Goal: Task Accomplishment & Management: Manage account settings

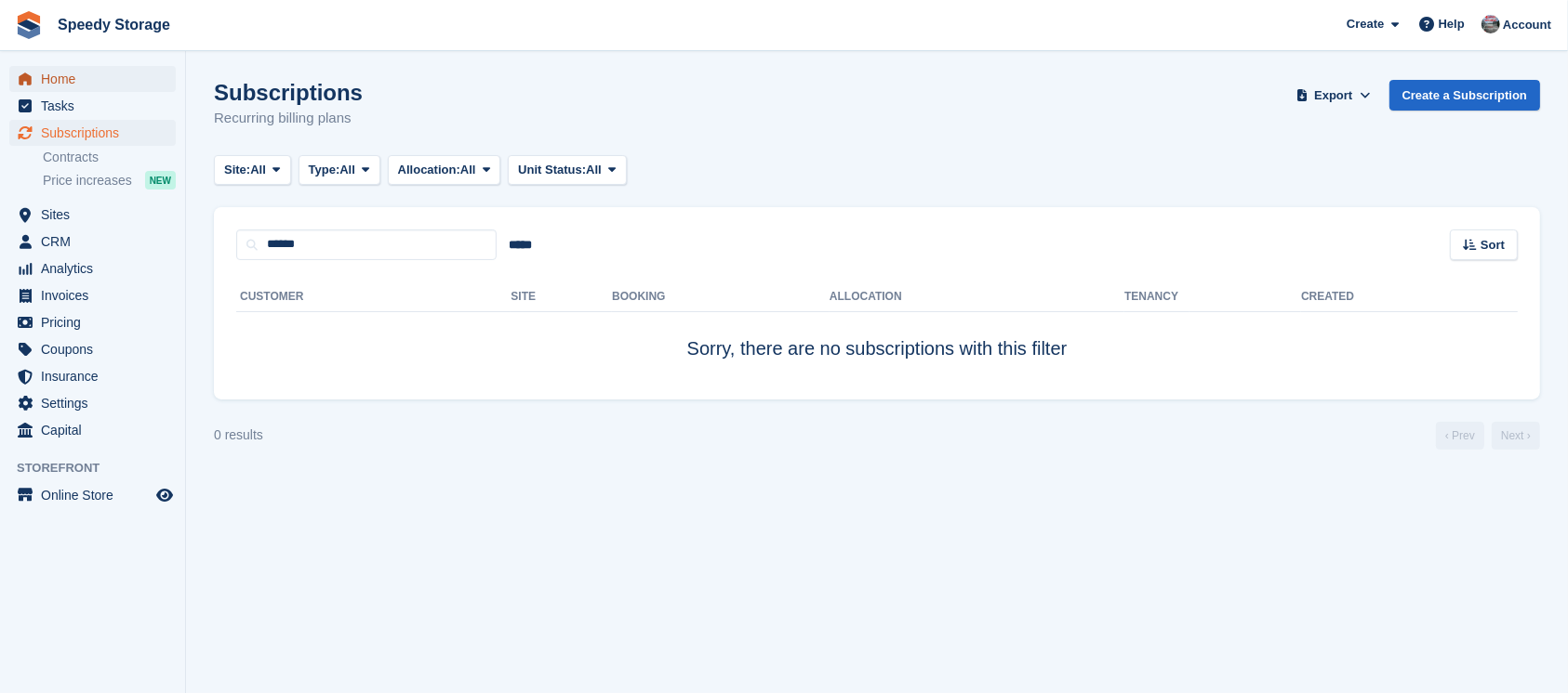
click at [71, 89] on span "Home" at bounding box center [97, 79] width 111 height 26
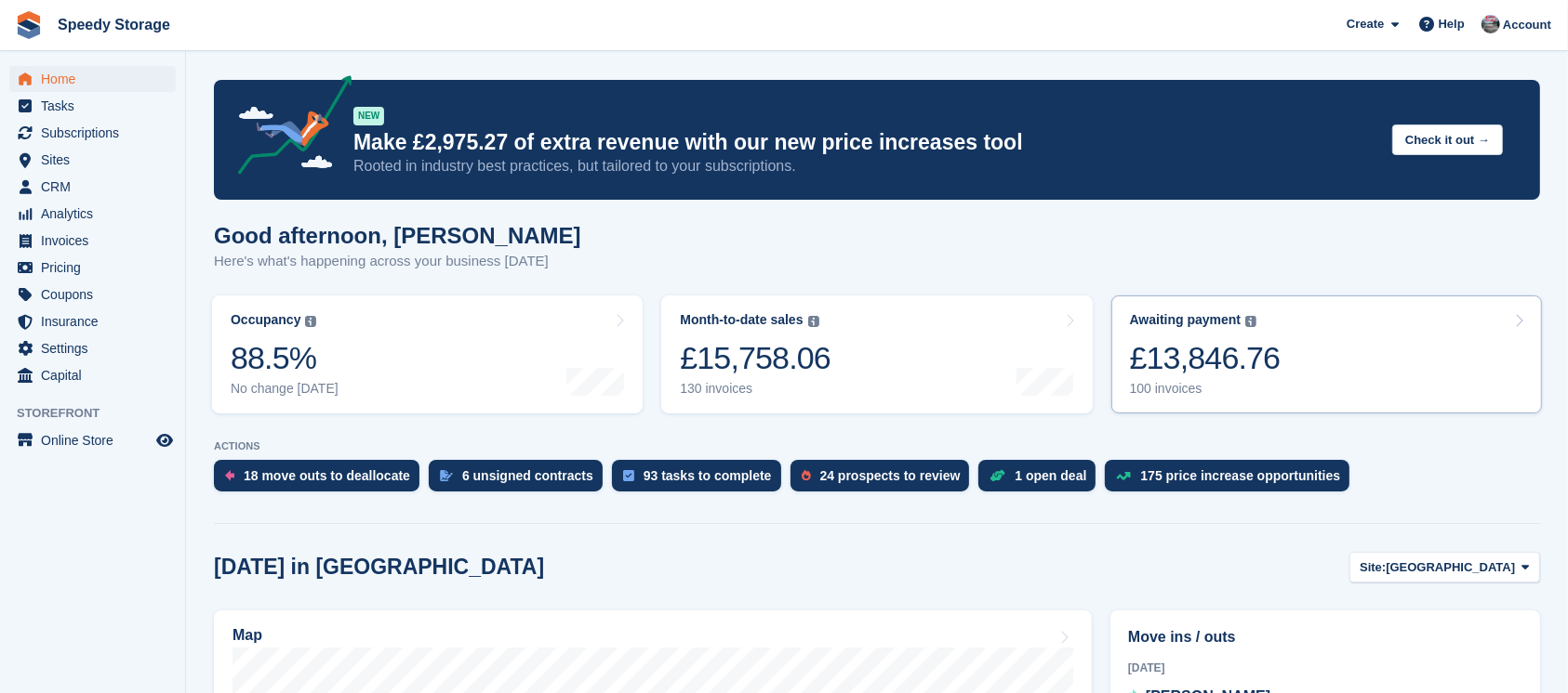
click at [1325, 361] on link "Awaiting payment The total outstanding balance on all open invoices. £13,846.76…" at bounding box center [1326, 354] width 430 height 118
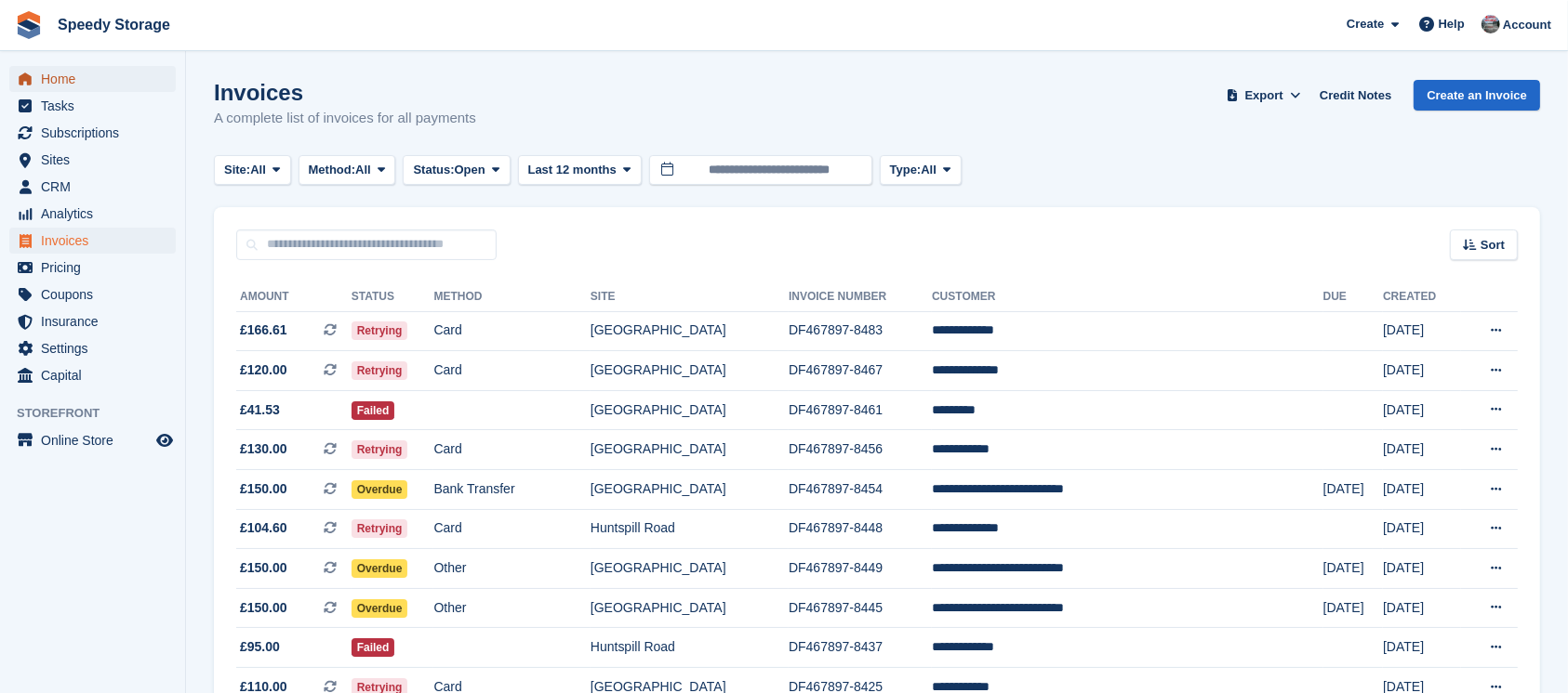
click at [58, 78] on span "Home" at bounding box center [97, 79] width 111 height 26
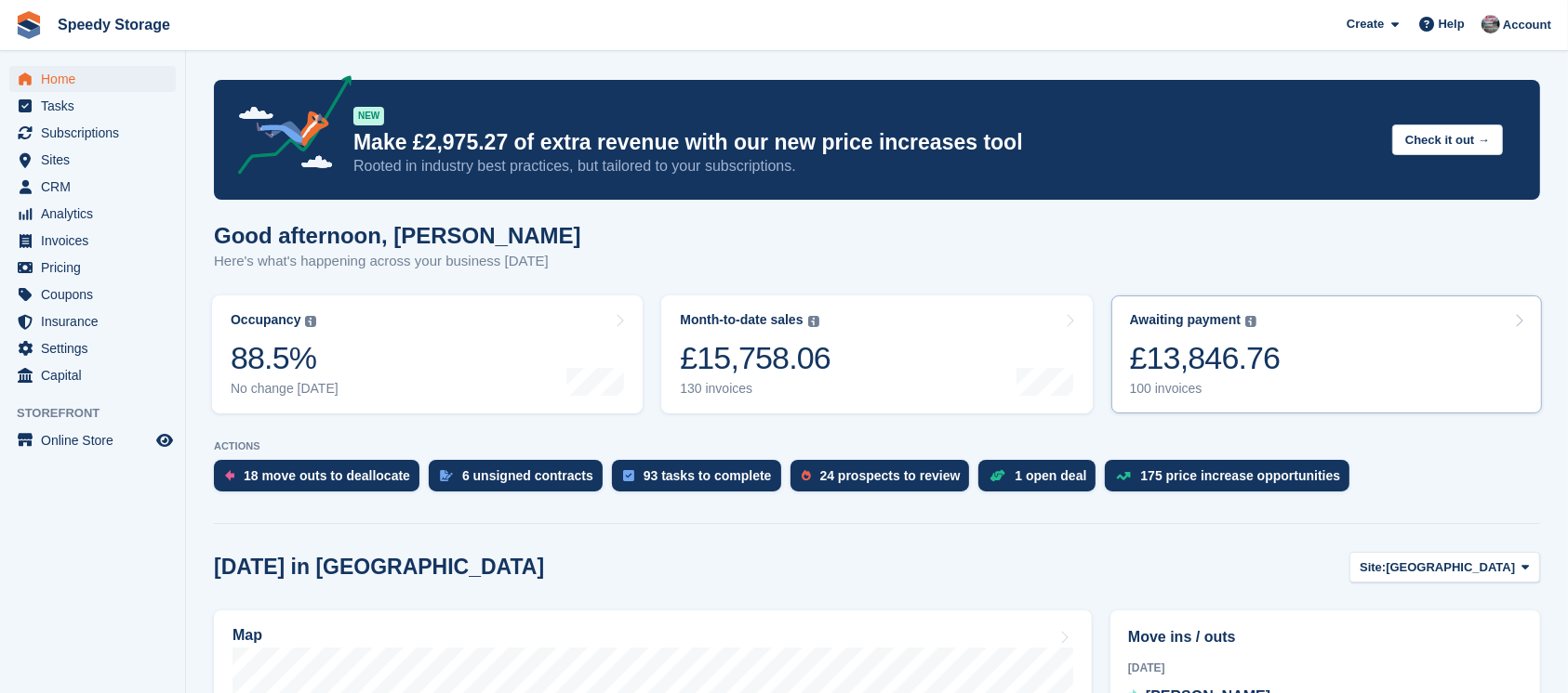
click at [1293, 368] on link "Awaiting payment The total outstanding balance on all open invoices. £13,846.76…" at bounding box center [1326, 354] width 430 height 118
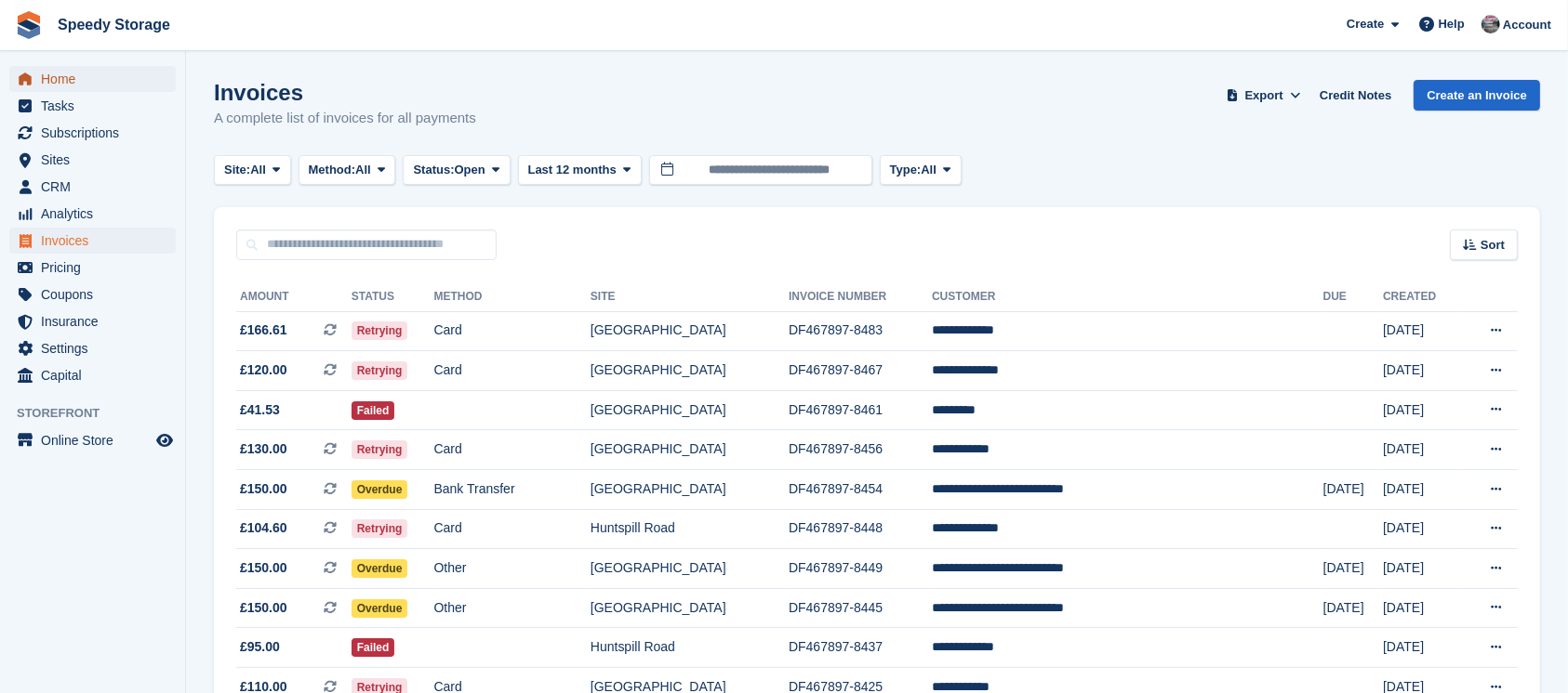
click at [74, 81] on span "Home" at bounding box center [97, 79] width 111 height 26
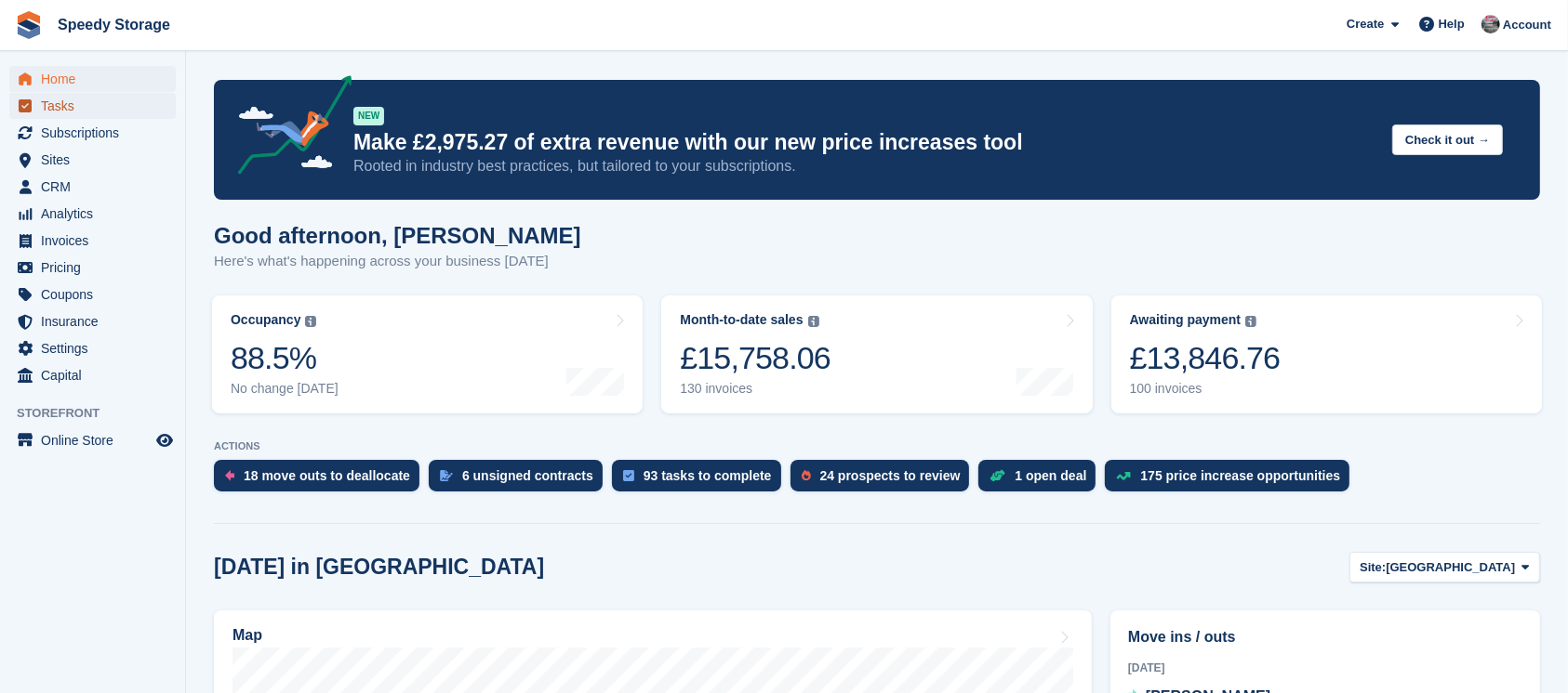
click at [44, 93] on span "Tasks" at bounding box center [97, 106] width 111 height 26
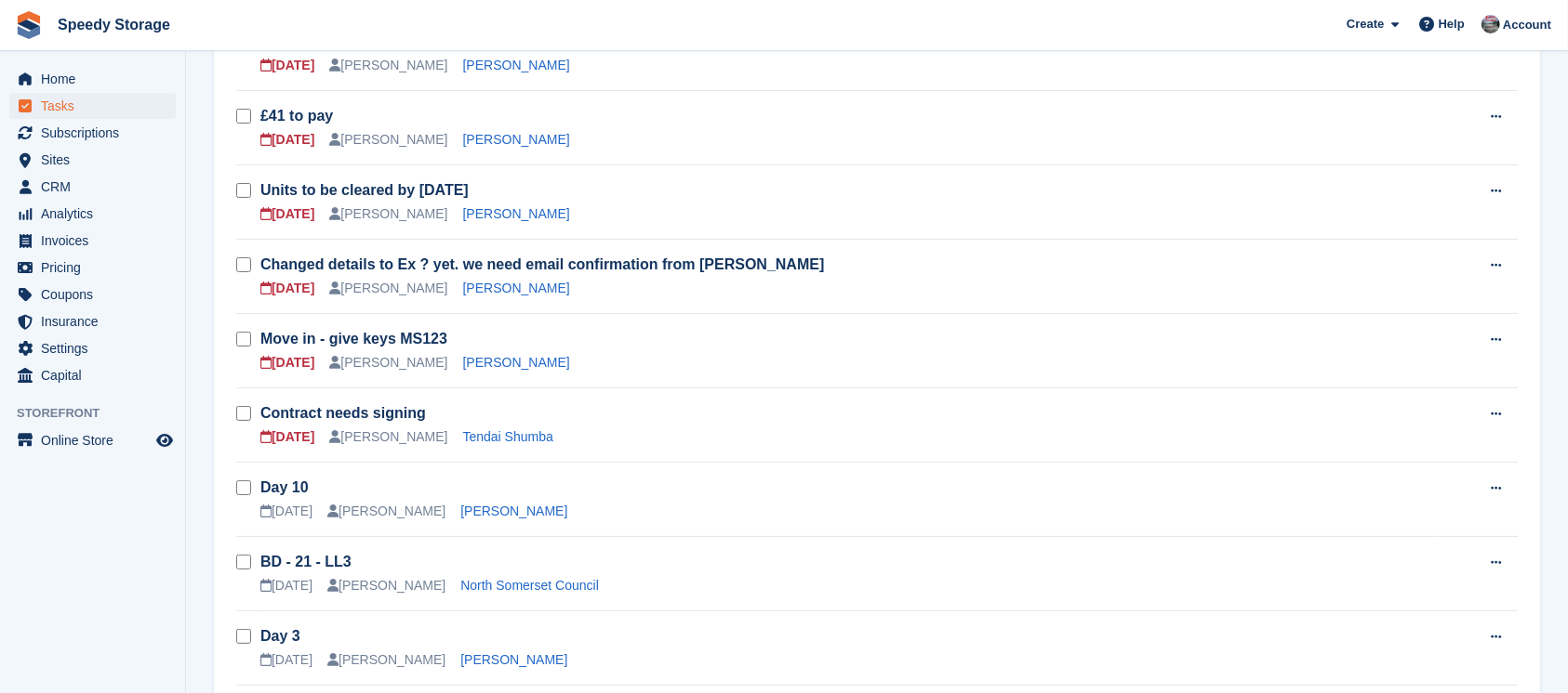
scroll to position [124, 0]
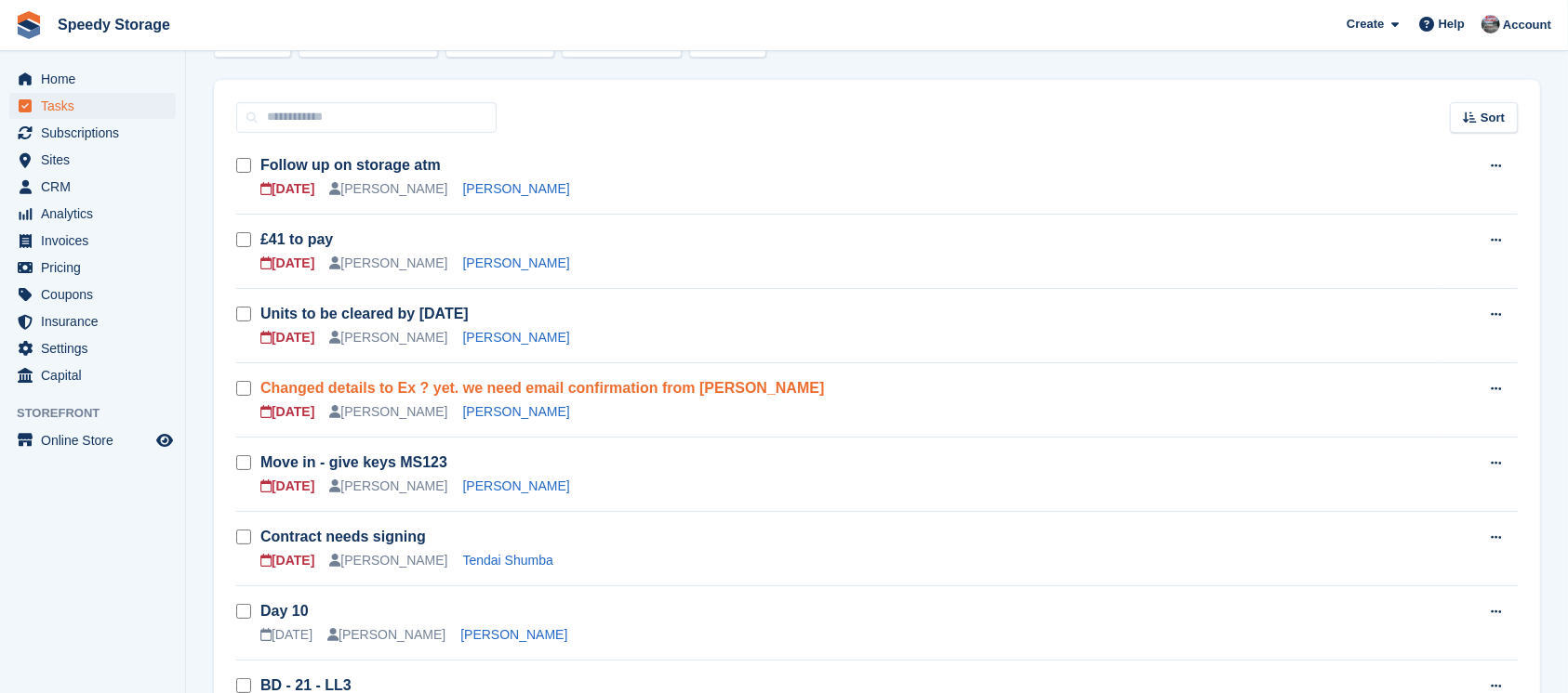
click at [529, 396] on link "Changed details to Ex ? yet. we need email confirmation from Anita" at bounding box center [542, 388] width 564 height 15
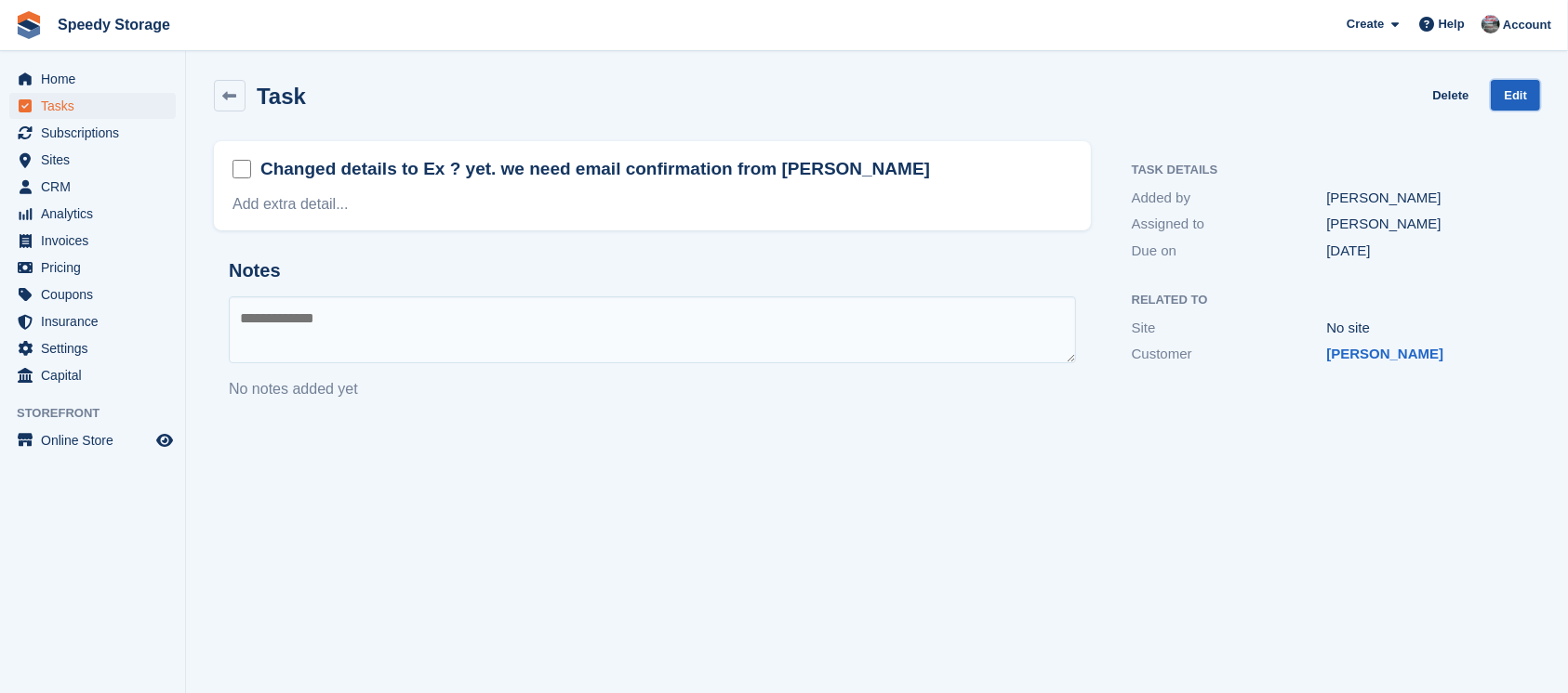
click at [1517, 106] on link "Edit" at bounding box center [1514, 95] width 49 height 31
click at [1361, 353] on link "Anita Madine" at bounding box center [1385, 353] width 117 height 15
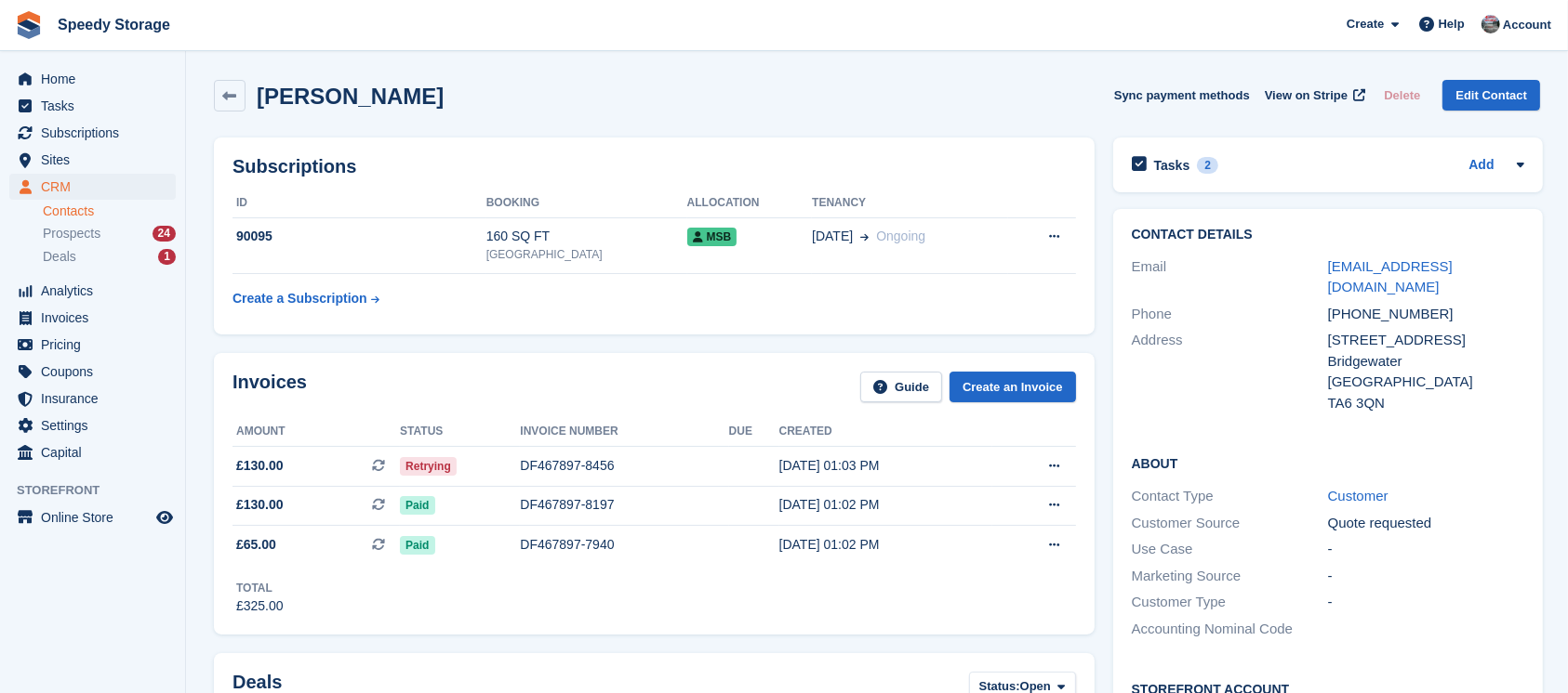
click at [1335, 180] on div "Tasks 2 Add Changed details to Ex ? yet. we need email confirmation from Anita …" at bounding box center [1327, 164] width 429 height 55
click at [1335, 177] on div "Tasks 2 Add" at bounding box center [1327, 165] width 393 height 25
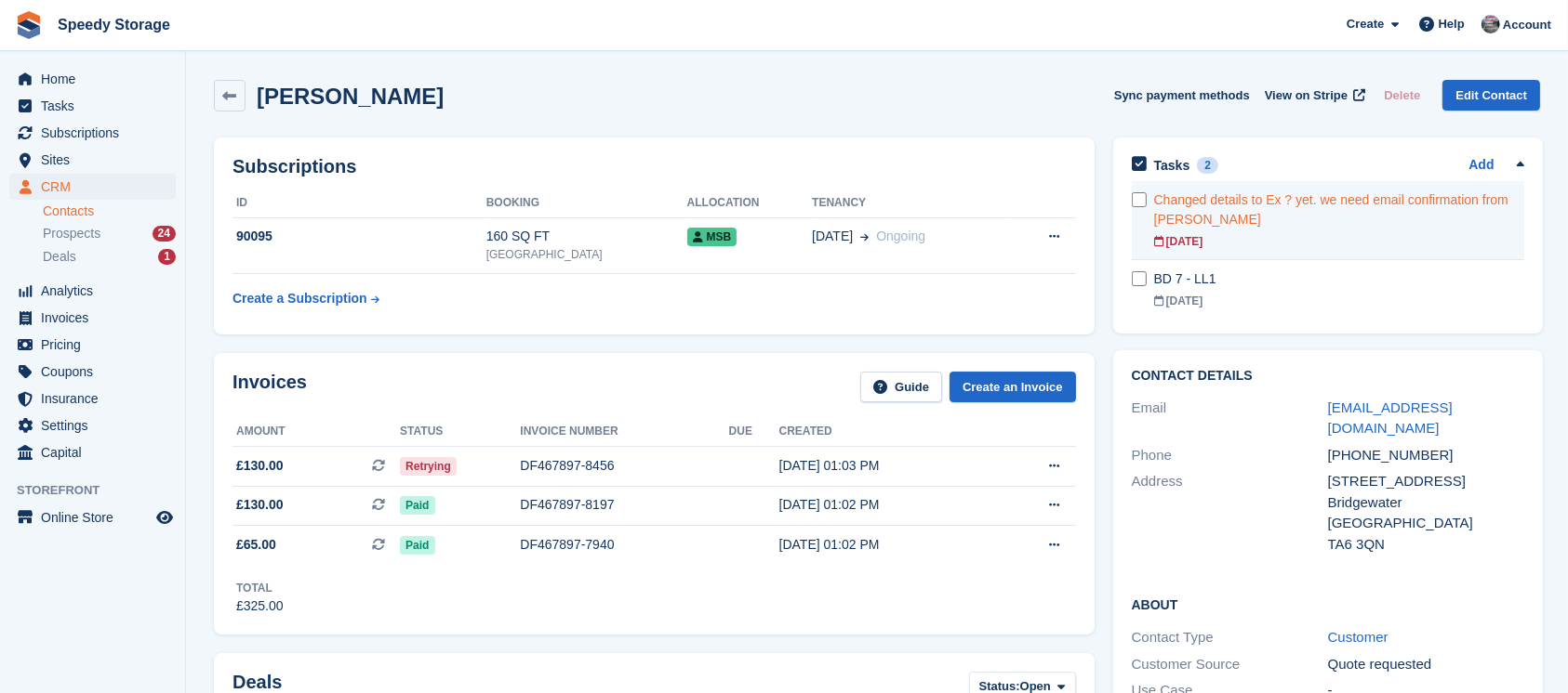
click at [1264, 233] on div "14 Aug" at bounding box center [1339, 241] width 370 height 16
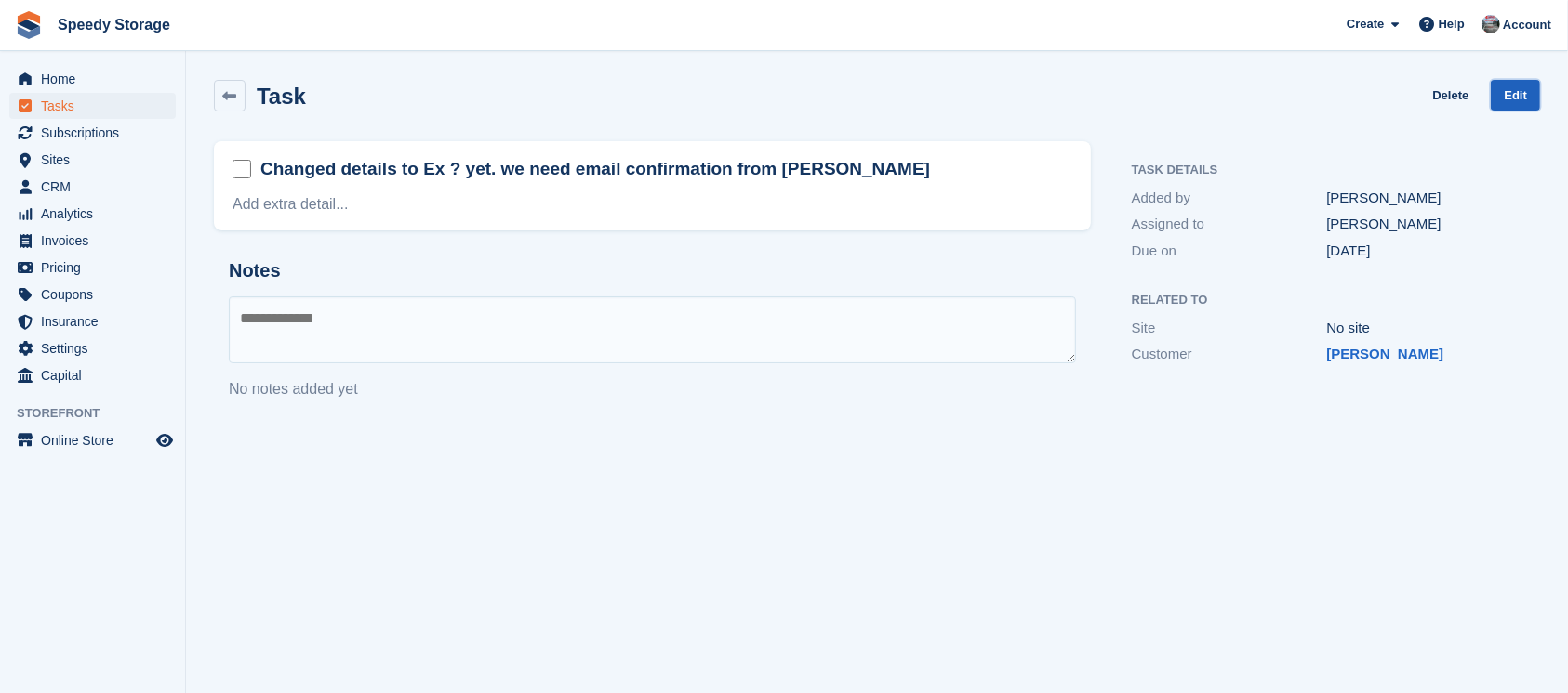
click at [1528, 103] on link "Edit" at bounding box center [1514, 95] width 49 height 31
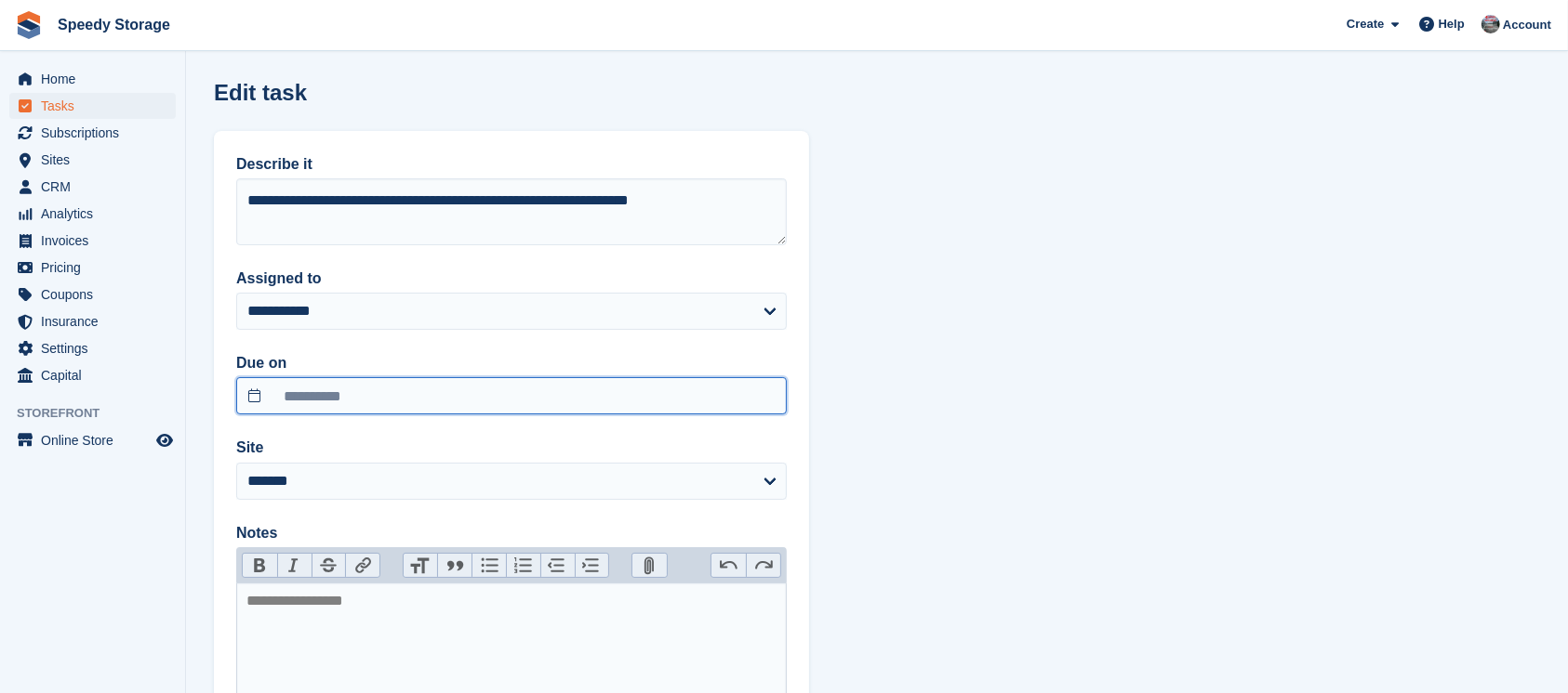
click at [314, 387] on input "**********" at bounding box center [511, 395] width 550 height 37
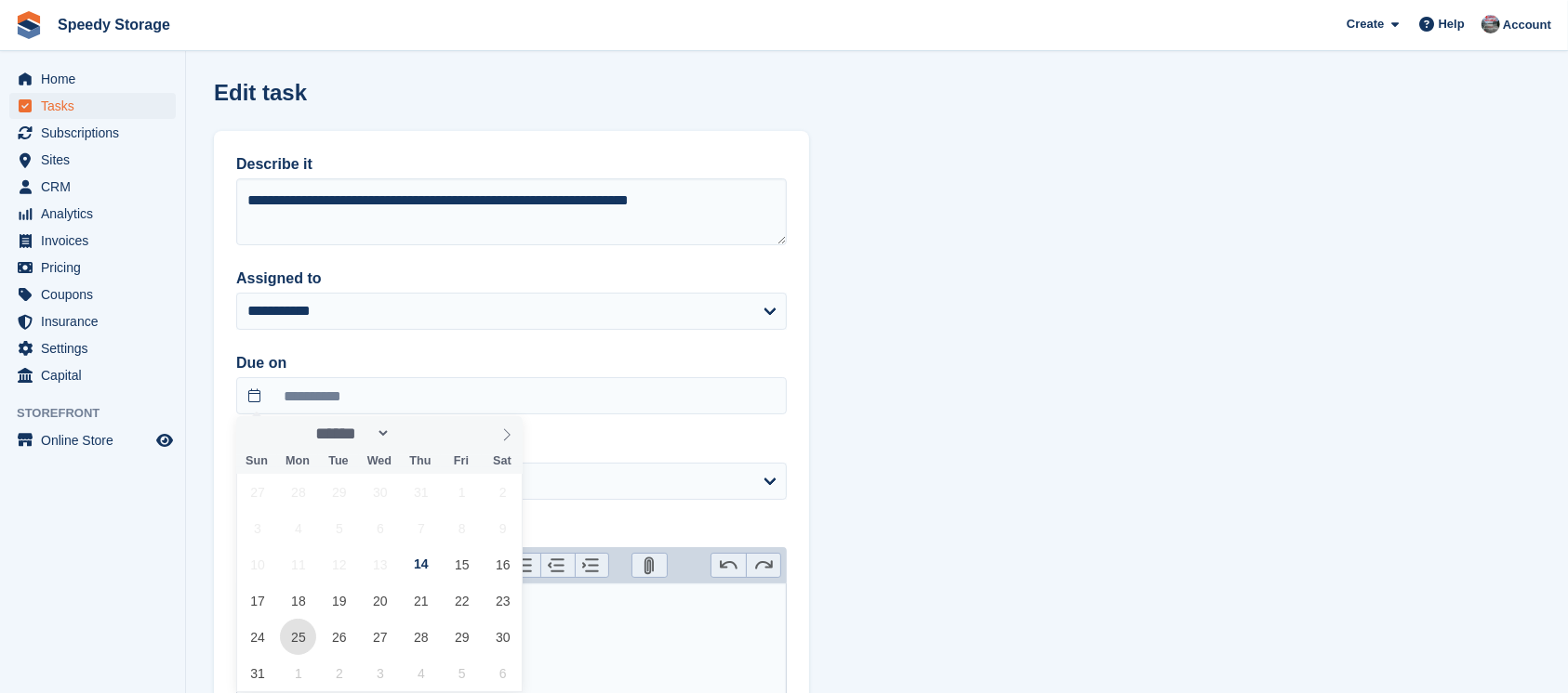
click at [299, 623] on span "25" at bounding box center [298, 637] width 36 height 36
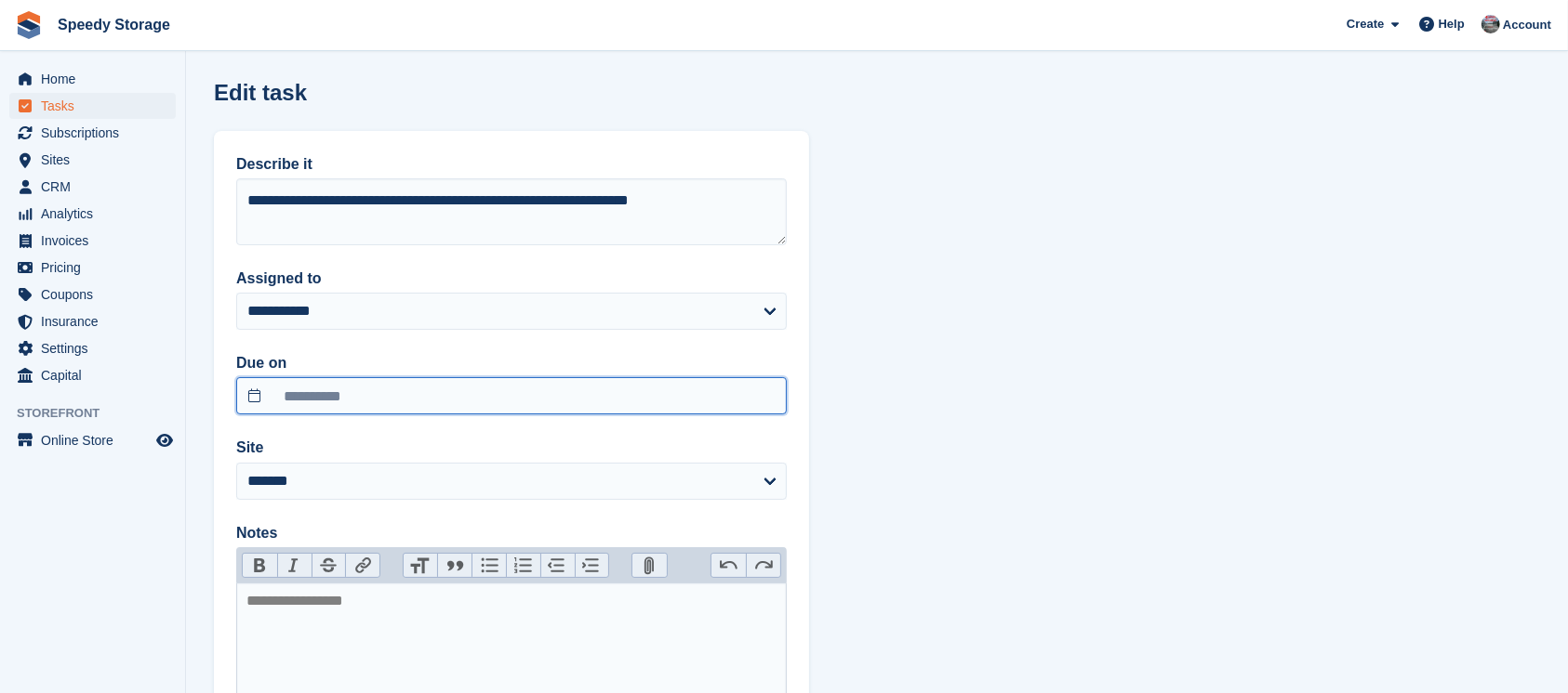
click at [332, 397] on input "**********" at bounding box center [511, 395] width 550 height 37
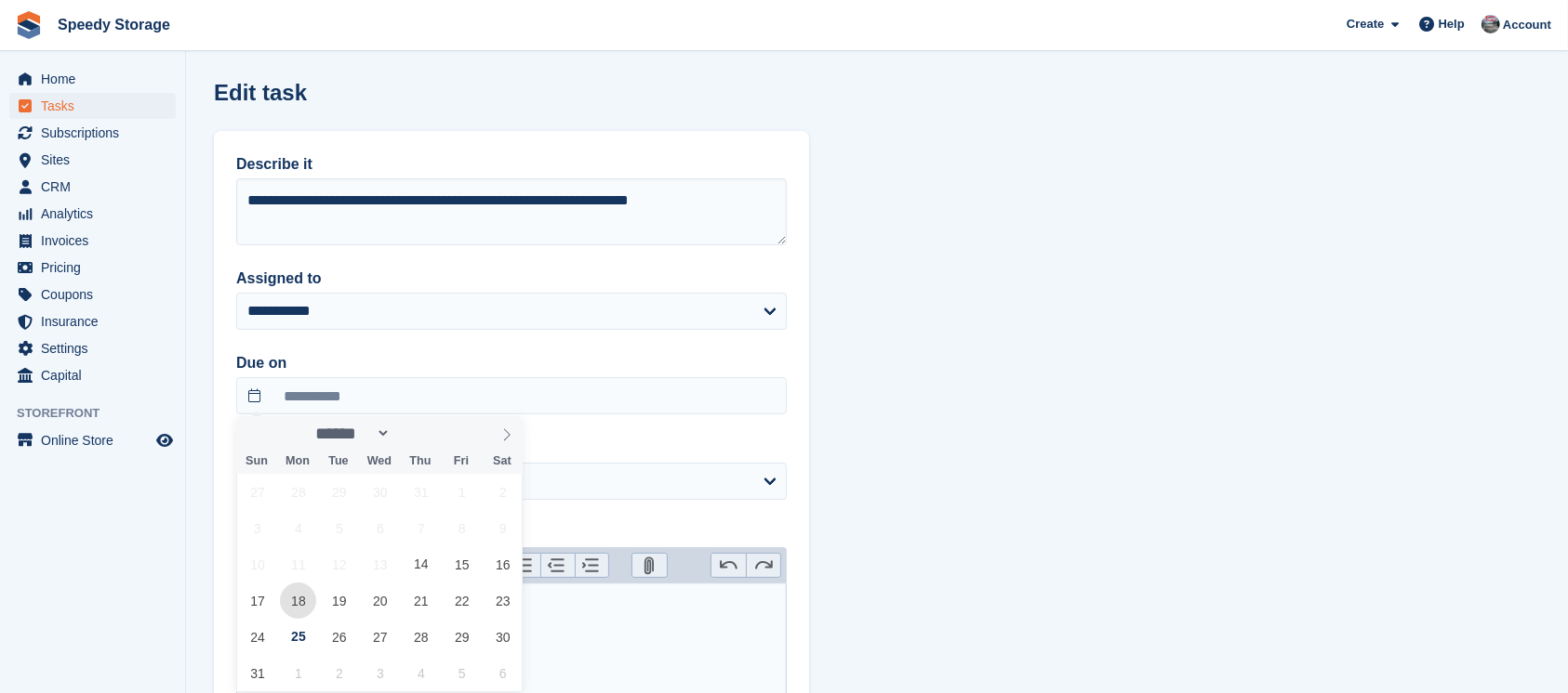
click at [303, 598] on span "18" at bounding box center [298, 601] width 36 height 36
type input "**********"
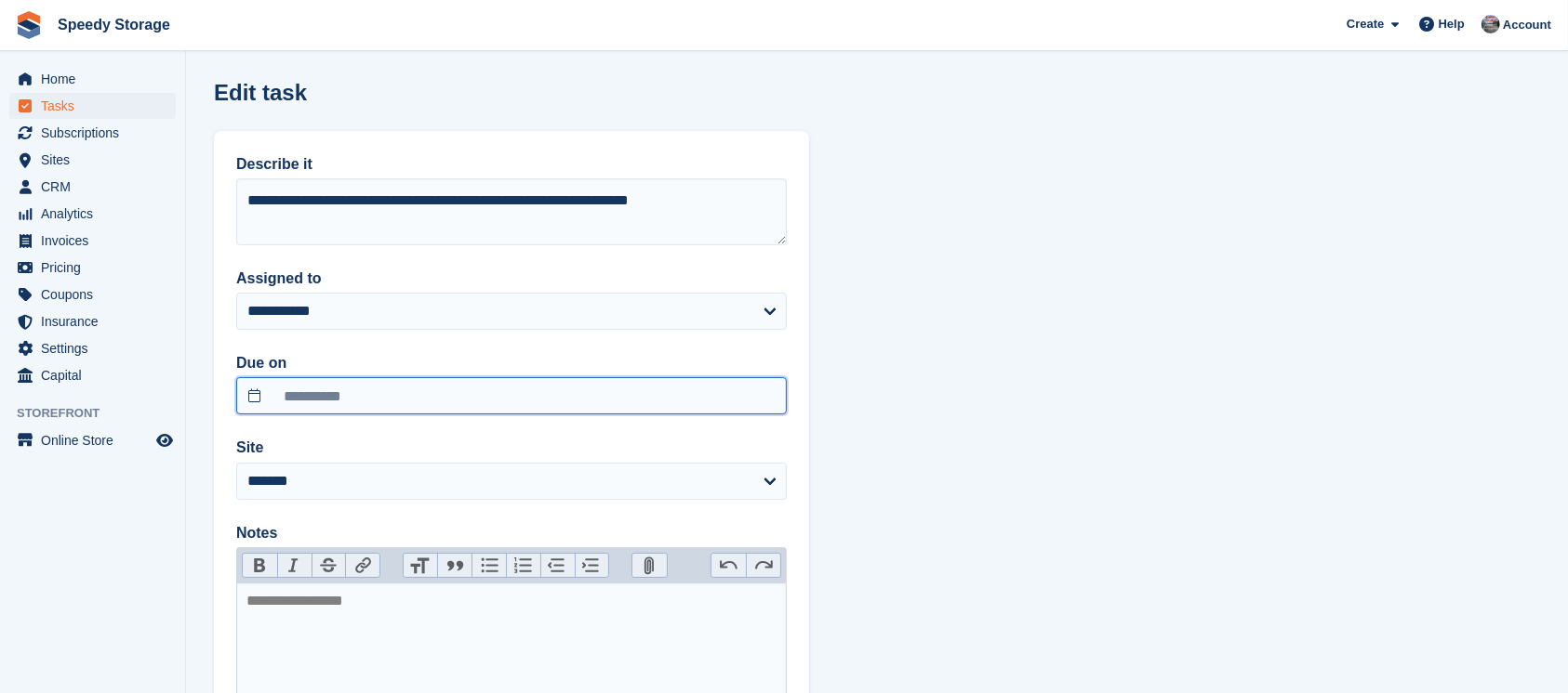
scroll to position [207, 0]
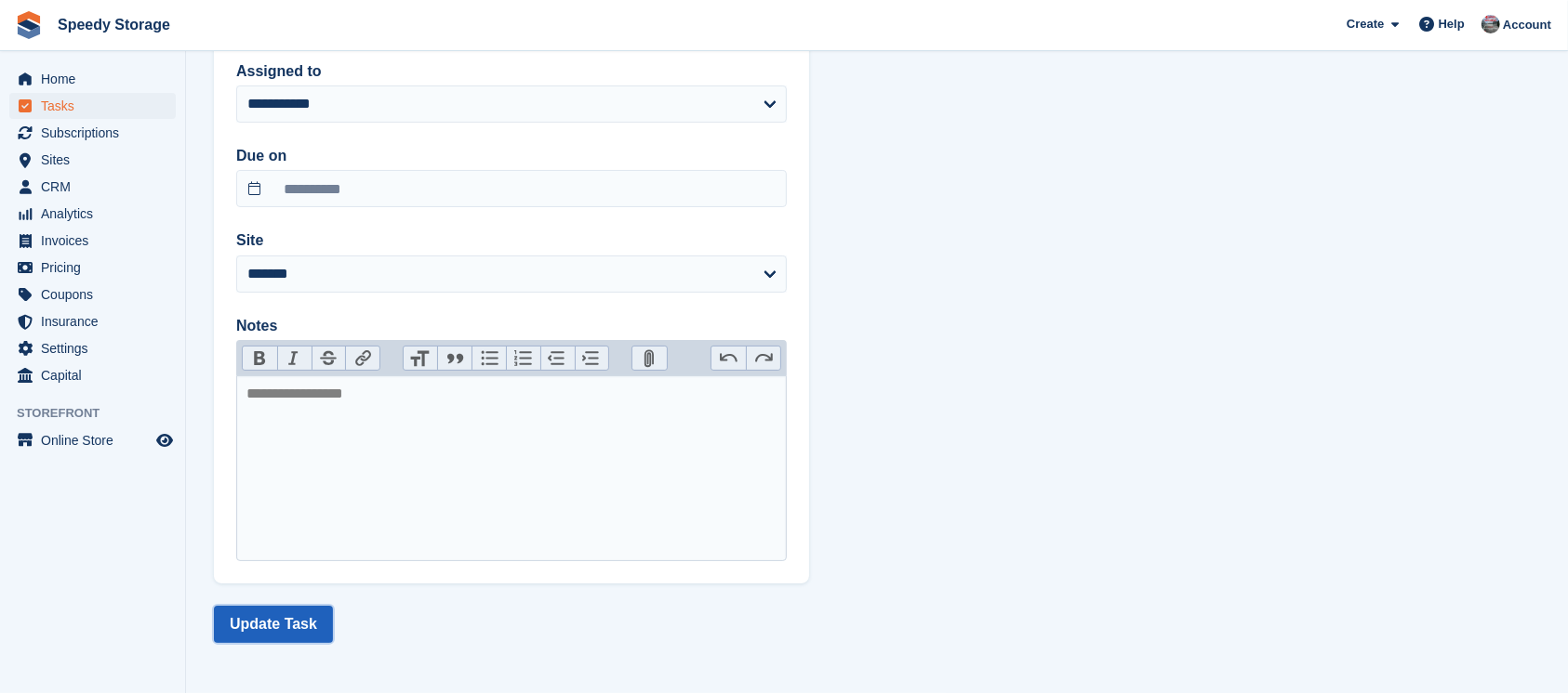
click at [298, 607] on button "Update Task" at bounding box center [274, 624] width 119 height 37
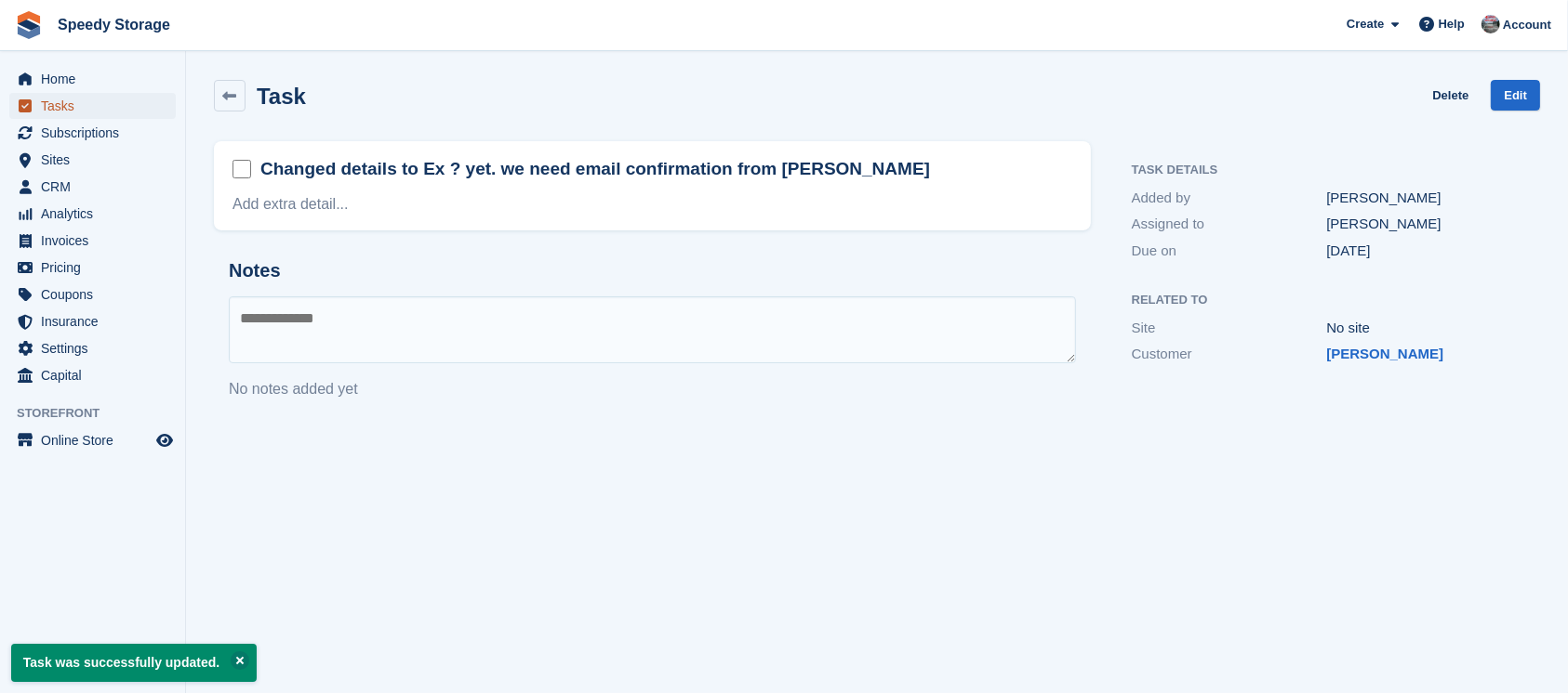
click at [66, 99] on span "Tasks" at bounding box center [97, 106] width 111 height 26
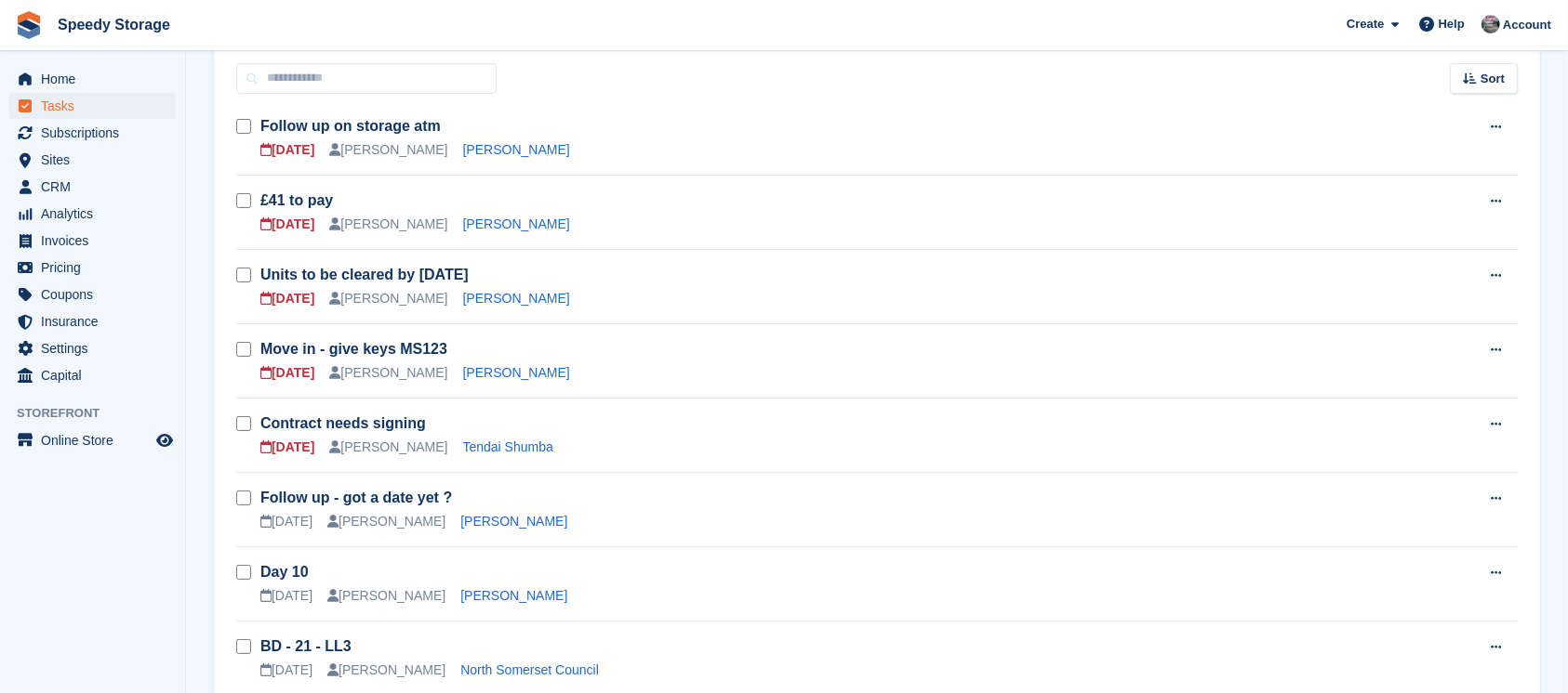
scroll to position [124, 0]
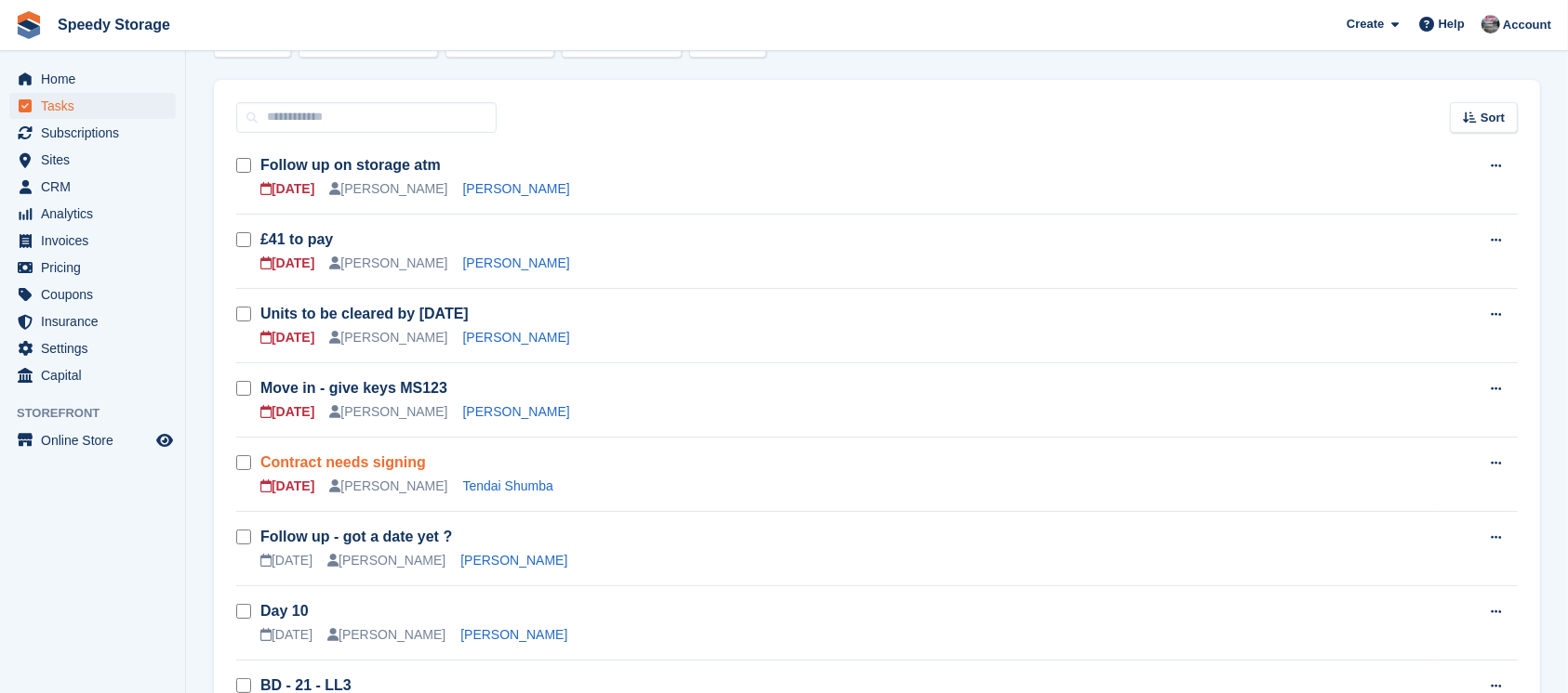
click at [382, 469] on link "Contract needs signing" at bounding box center [343, 463] width 165 height 15
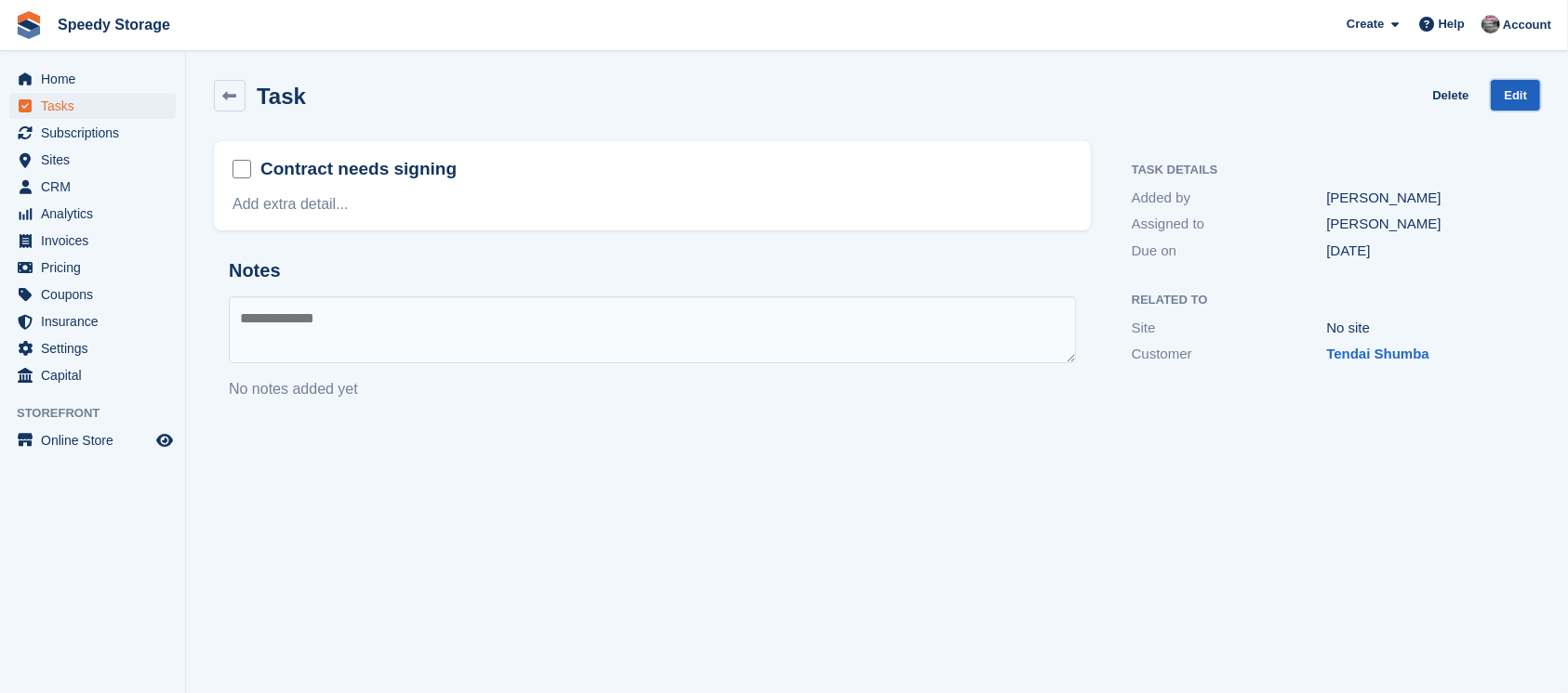
click at [1511, 102] on link "Edit" at bounding box center [1514, 95] width 49 height 31
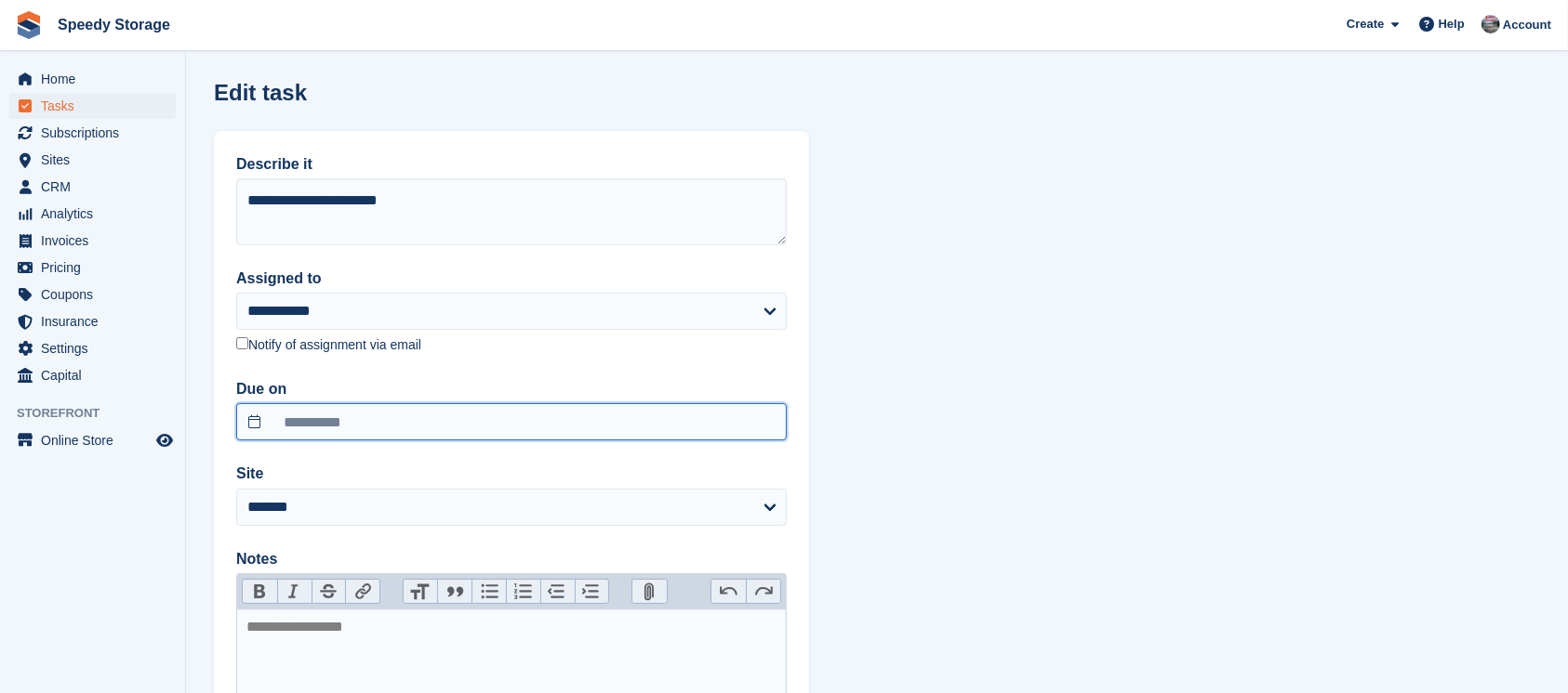
click at [353, 434] on input "**********" at bounding box center [511, 421] width 550 height 37
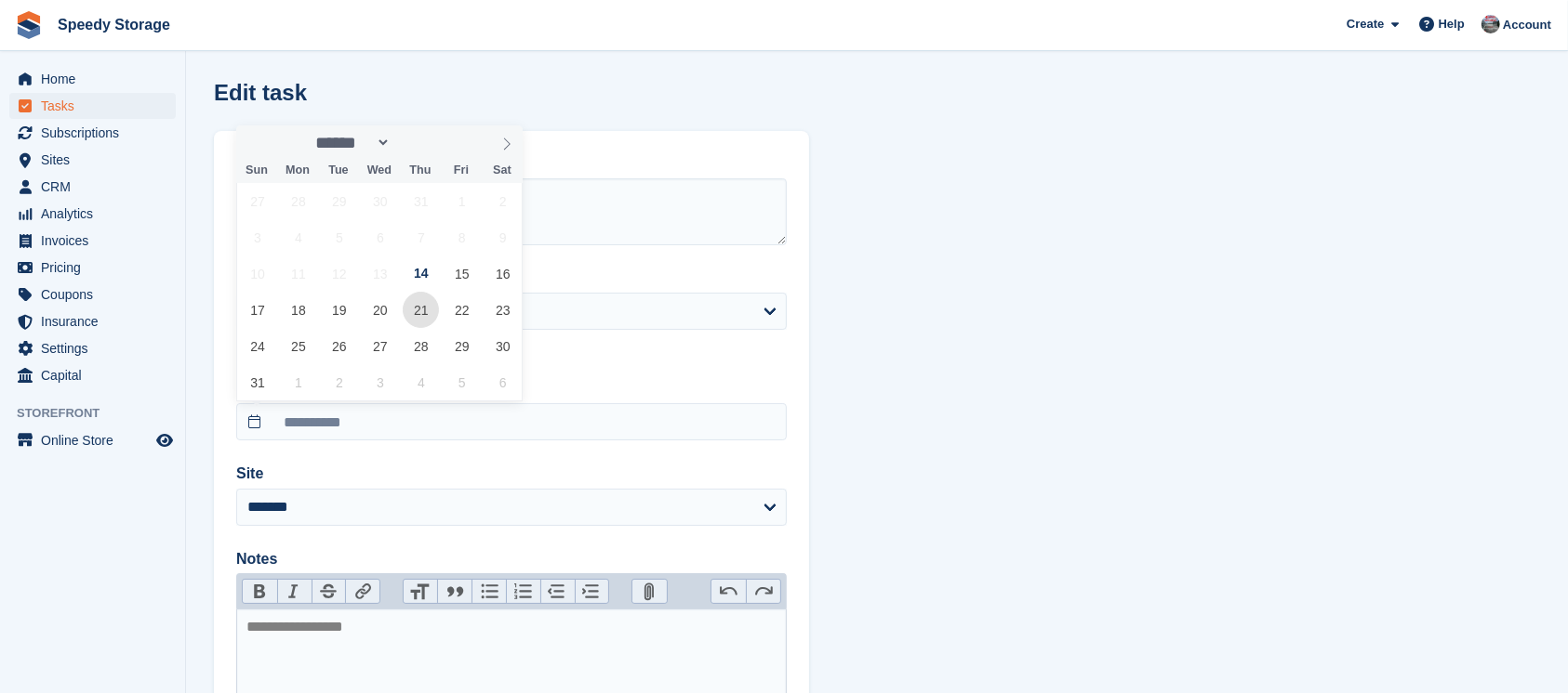
click at [417, 302] on span "21" at bounding box center [421, 310] width 36 height 36
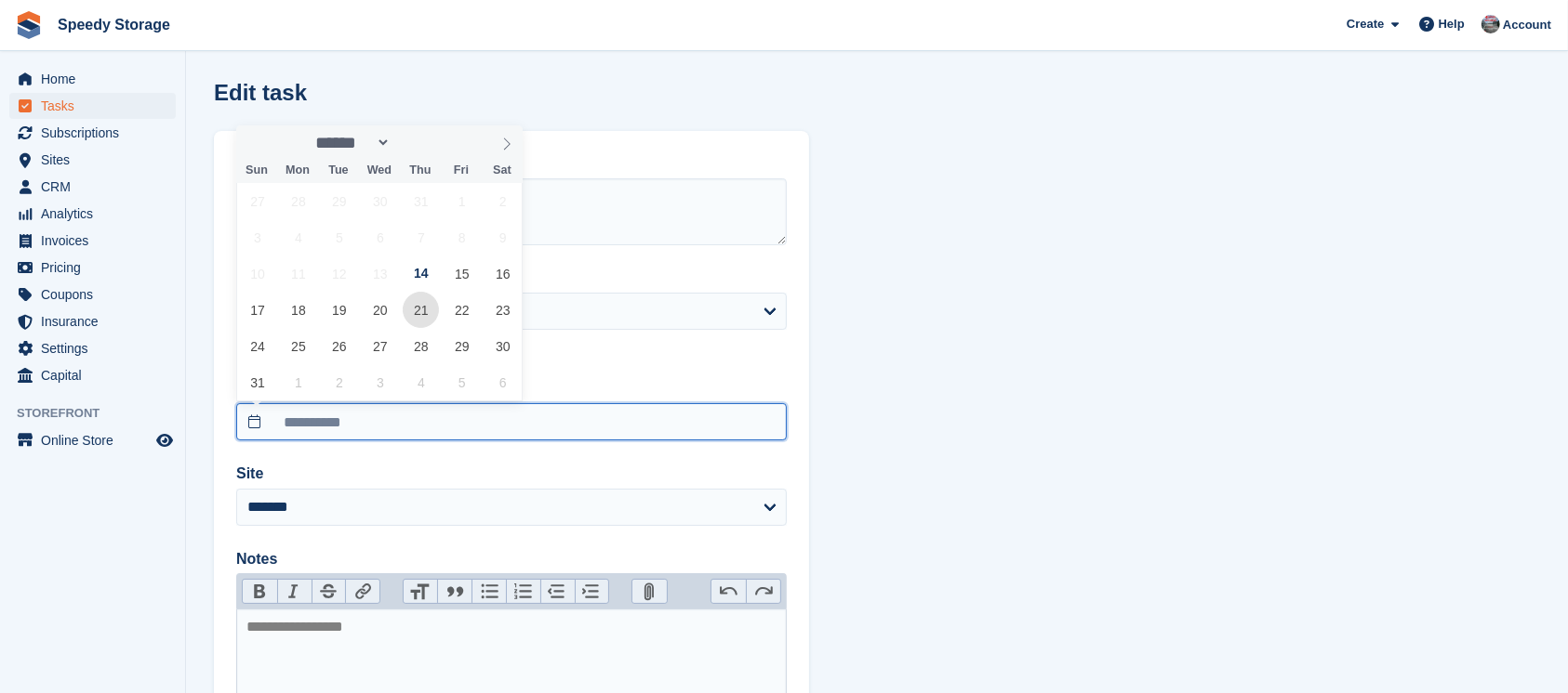
type input "**********"
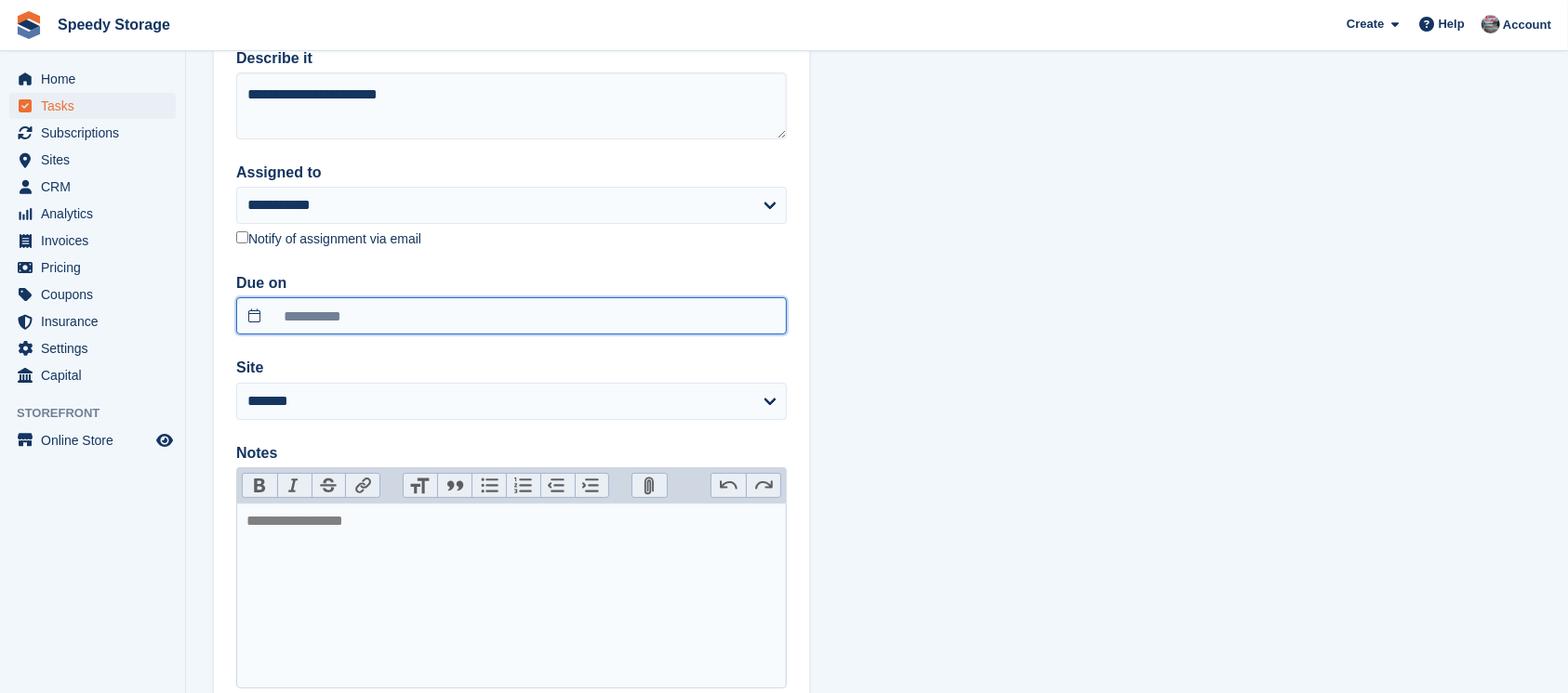
scroll to position [233, 0]
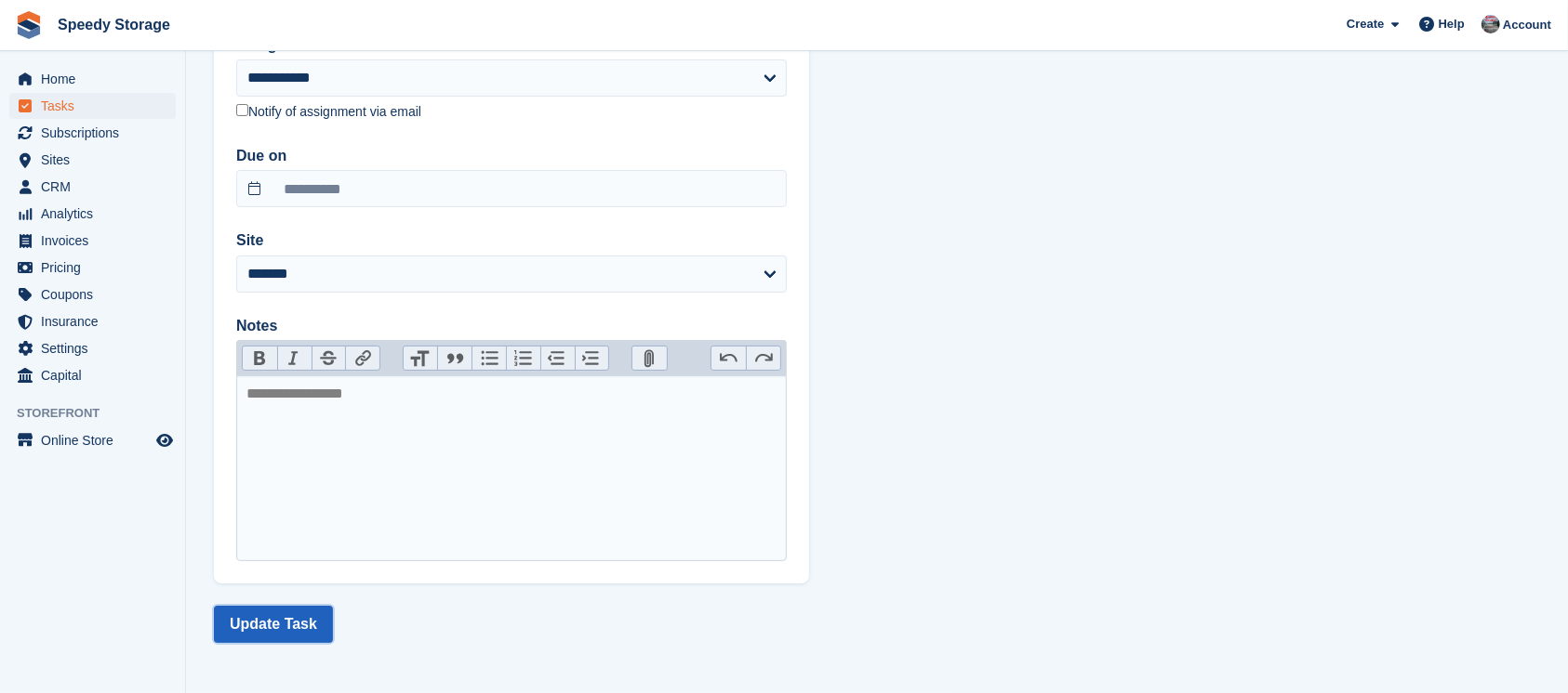
click at [301, 629] on button "Update Task" at bounding box center [274, 624] width 119 height 37
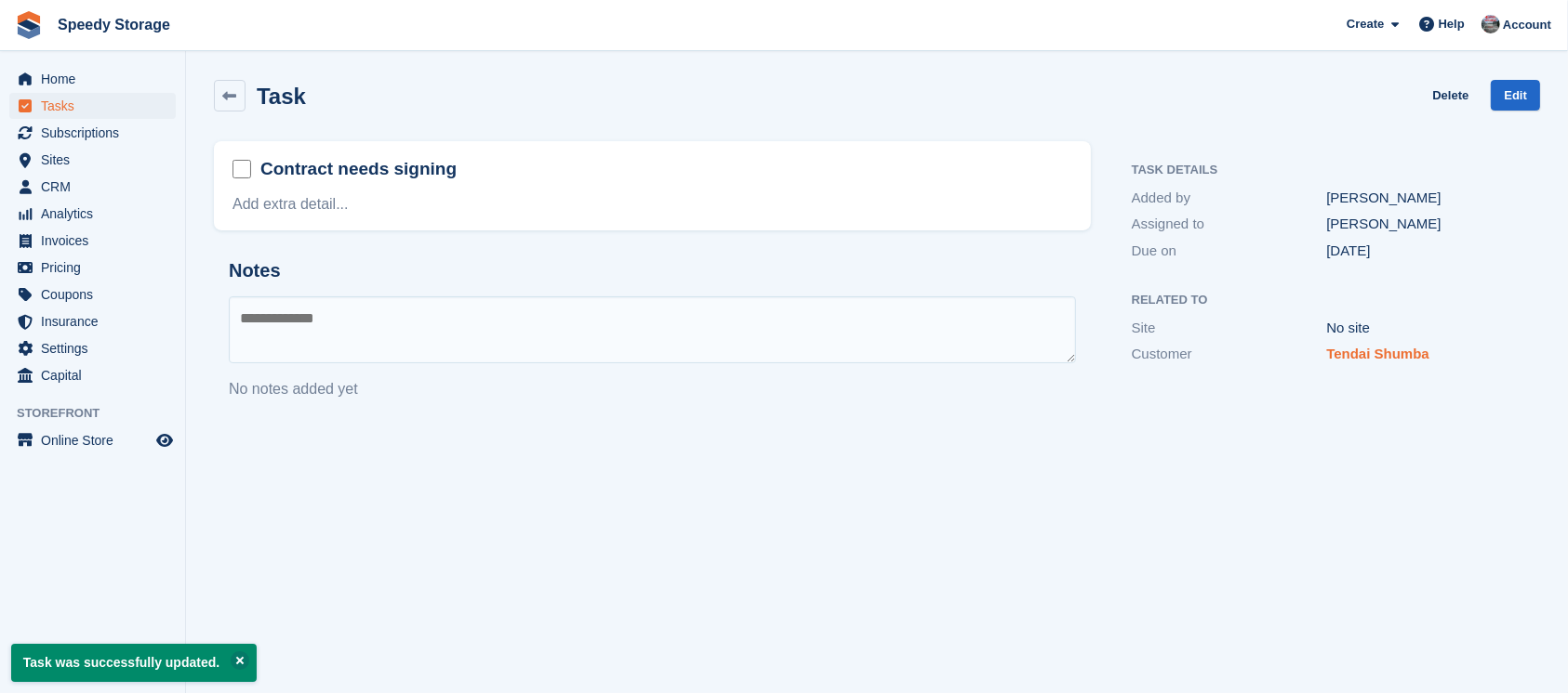
click at [1362, 359] on link "Tendai Shumba" at bounding box center [1377, 353] width 103 height 15
